Goal: Task Accomplishment & Management: Use online tool/utility

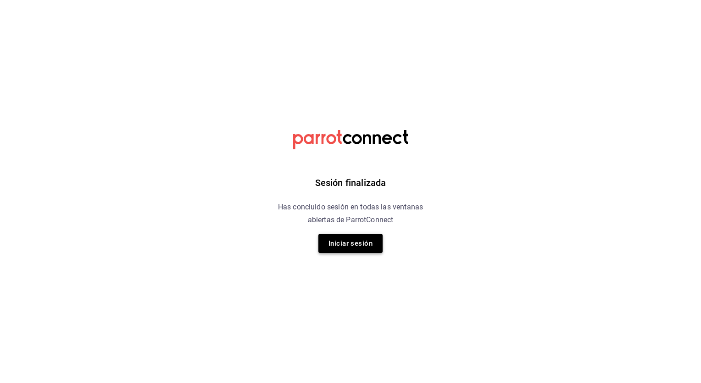
click at [367, 241] on button "Iniciar sesión" at bounding box center [350, 243] width 64 height 19
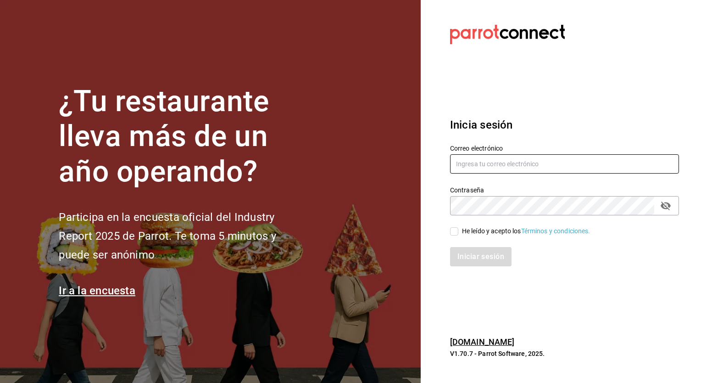
type input "[PERSON_NAME][EMAIL_ADDRESS][PERSON_NAME][DOMAIN_NAME]"
click at [454, 236] on div "Iniciar sesión" at bounding box center [559, 251] width 240 height 30
click at [453, 234] on input "He leído y acepto los Términos y condiciones." at bounding box center [454, 231] width 8 height 8
checkbox input "true"
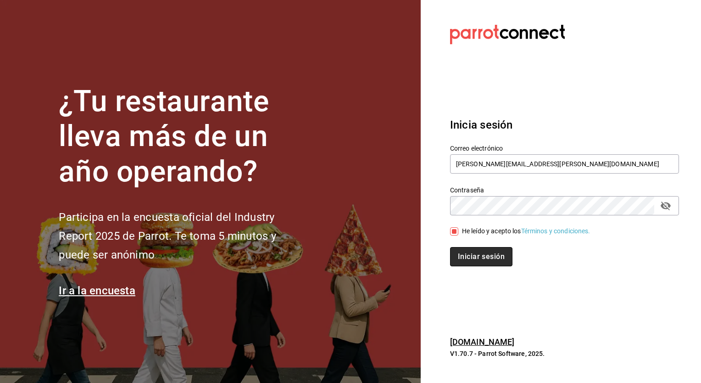
click at [465, 252] on button "Iniciar sesión" at bounding box center [481, 256] width 62 height 19
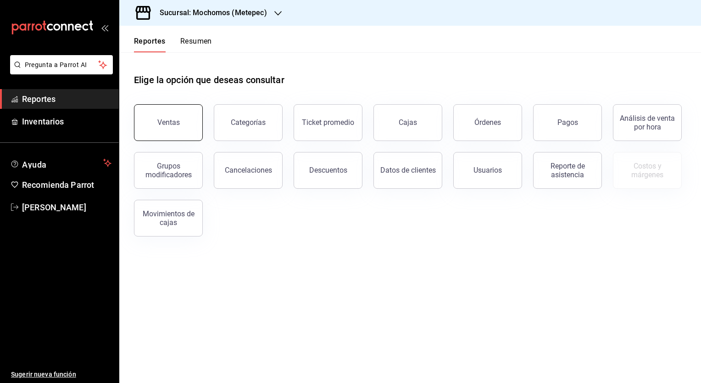
click at [189, 133] on button "Ventas" at bounding box center [168, 122] width 69 height 37
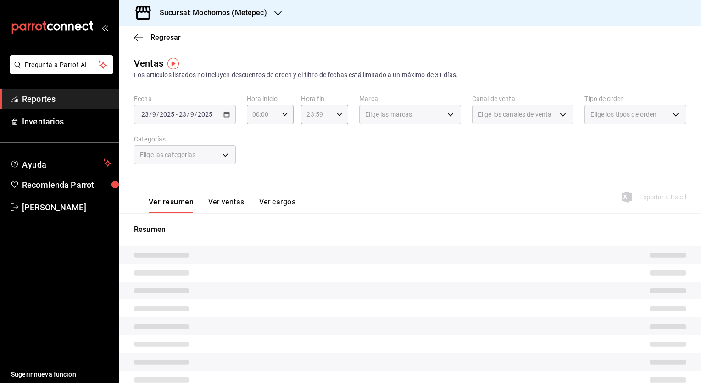
click at [274, 15] on icon "button" at bounding box center [277, 13] width 7 height 7
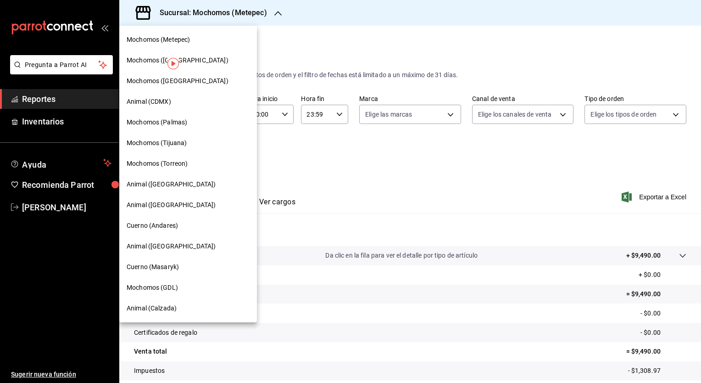
click at [179, 140] on span "Mochomos (Tijuana)" at bounding box center [157, 143] width 60 height 10
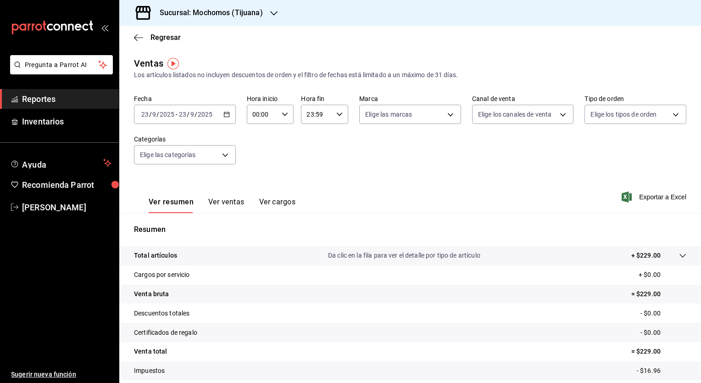
click at [227, 117] on div "2025-09-23 23 / 9 / 2025 - 2025-09-23 23 / 9 / 2025" at bounding box center [185, 114] width 102 height 19
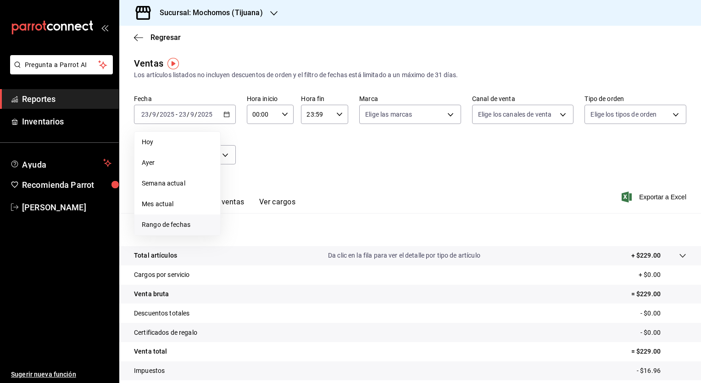
click at [186, 229] on span "Rango de fechas" at bounding box center [177, 225] width 71 height 10
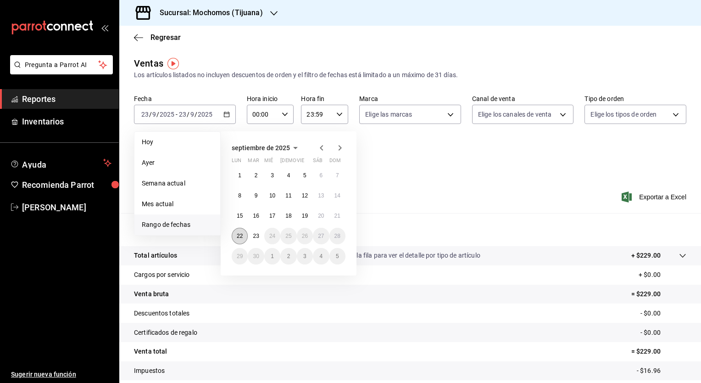
click at [235, 236] on button "22" at bounding box center [240, 236] width 16 height 17
click at [254, 238] on abbr "23" at bounding box center [256, 236] width 6 height 6
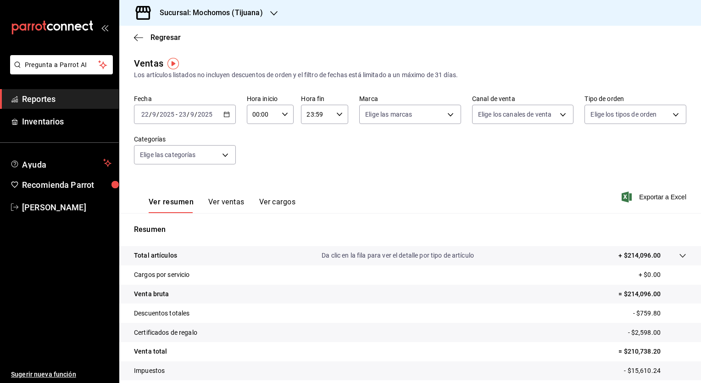
click at [282, 118] on div "00:00 Hora inicio" at bounding box center [270, 114] width 47 height 19
click at [262, 182] on button "02" at bounding box center [257, 182] width 20 height 18
type input "02:00"
click at [647, 195] on div at bounding box center [350, 191] width 701 height 383
click at [645, 195] on span "Exportar a Excel" at bounding box center [655, 196] width 63 height 11
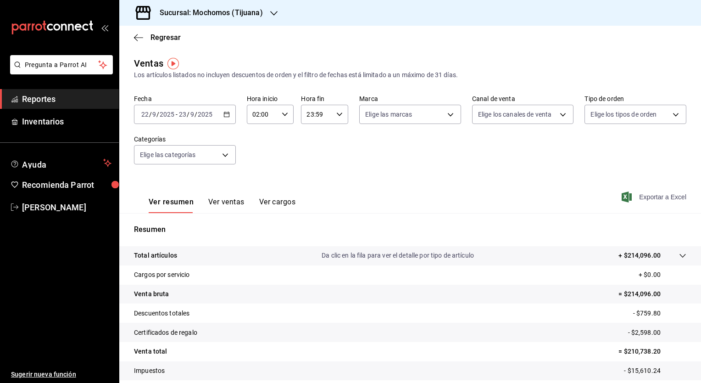
click at [646, 194] on span "Exportar a Excel" at bounding box center [655, 196] width 63 height 11
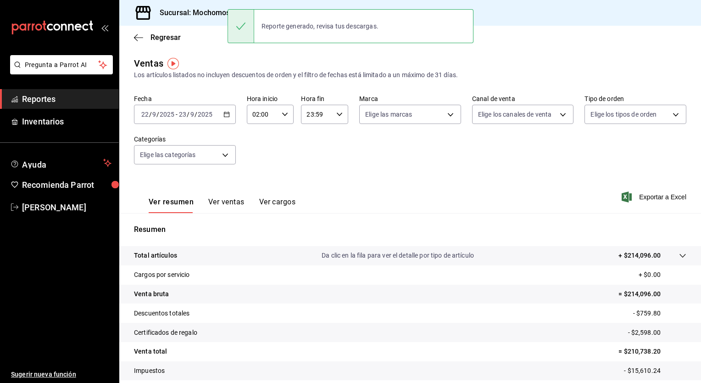
click at [92, 105] on link "Reportes" at bounding box center [59, 99] width 119 height 20
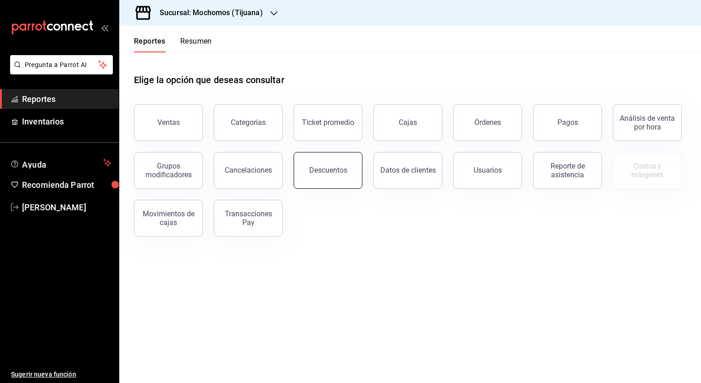
click at [307, 176] on button "Descuentos" at bounding box center [328, 170] width 69 height 37
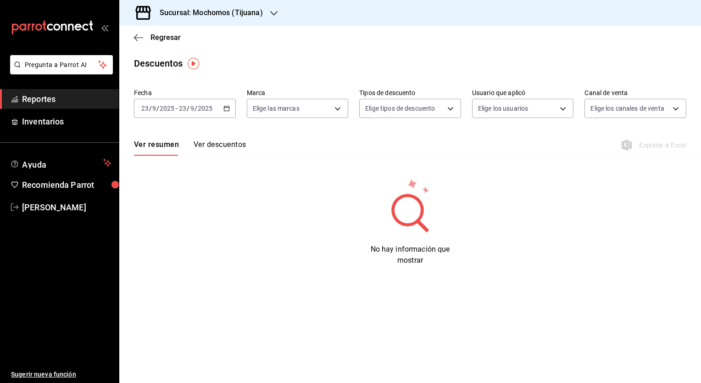
click at [226, 108] on icon "button" at bounding box center [226, 108] width 6 height 6
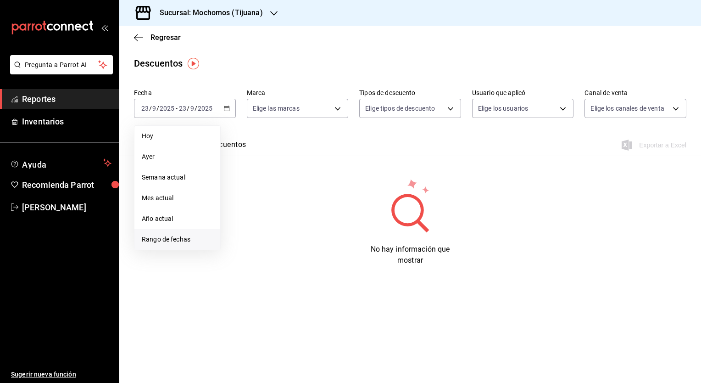
click at [168, 244] on li "Rango de fechas" at bounding box center [177, 239] width 86 height 21
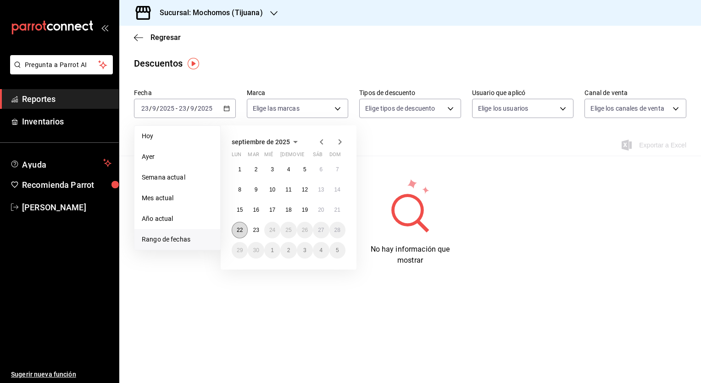
click at [237, 232] on abbr "22" at bounding box center [240, 230] width 6 height 6
click at [255, 232] on abbr "23" at bounding box center [256, 230] width 6 height 6
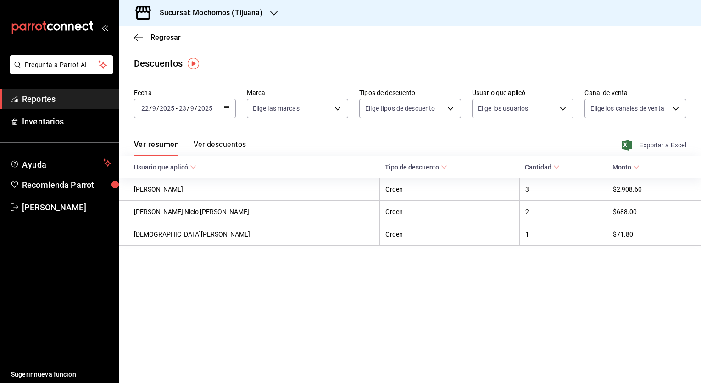
click at [666, 147] on span "Exportar a Excel" at bounding box center [655, 145] width 63 height 11
click at [661, 63] on div "Descuentos" at bounding box center [410, 63] width 582 height 14
